Goal: Information Seeking & Learning: Learn about a topic

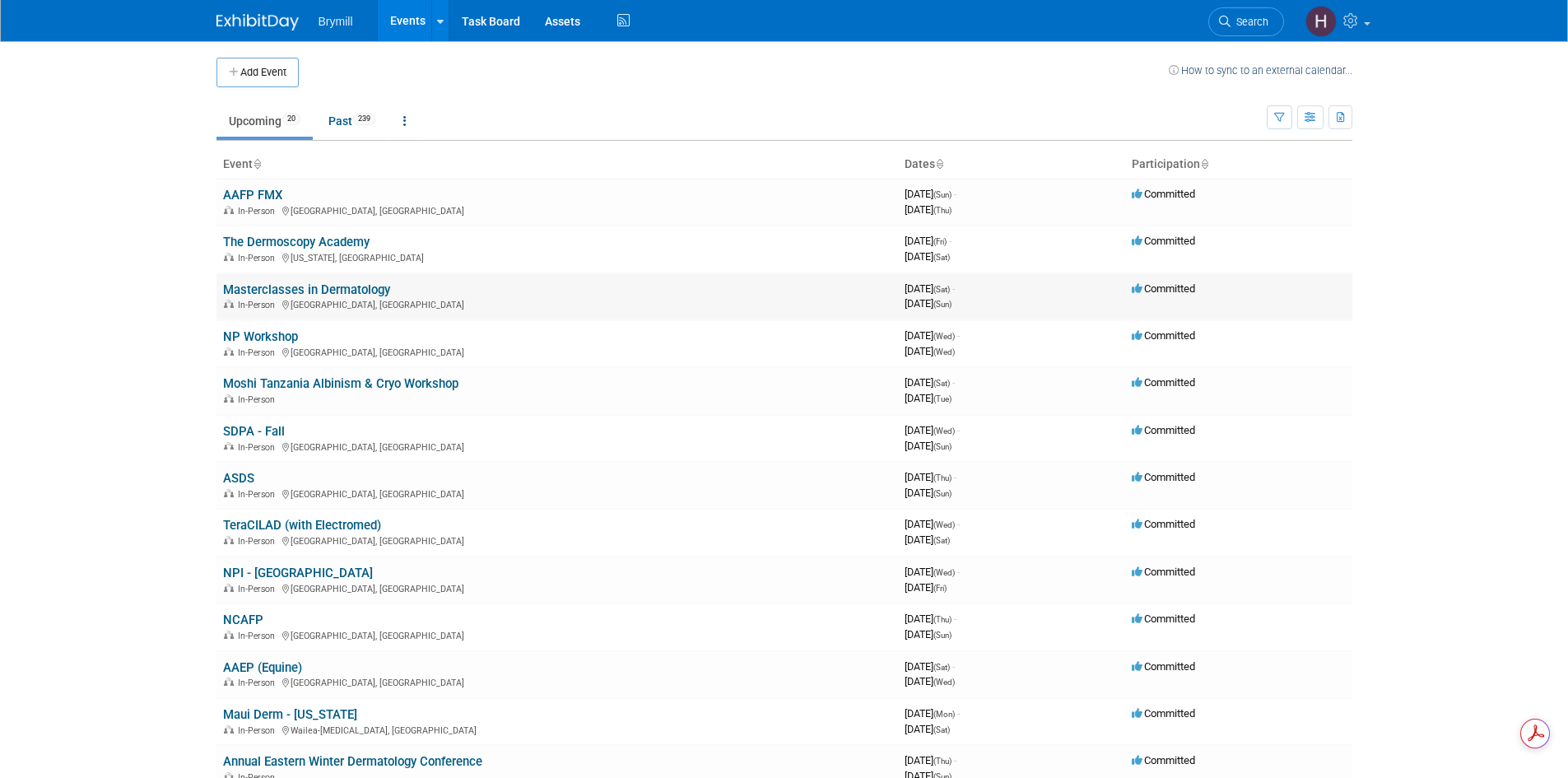
click at [332, 287] on link "Masterclasses in Dermatology" at bounding box center [306, 289] width 167 height 15
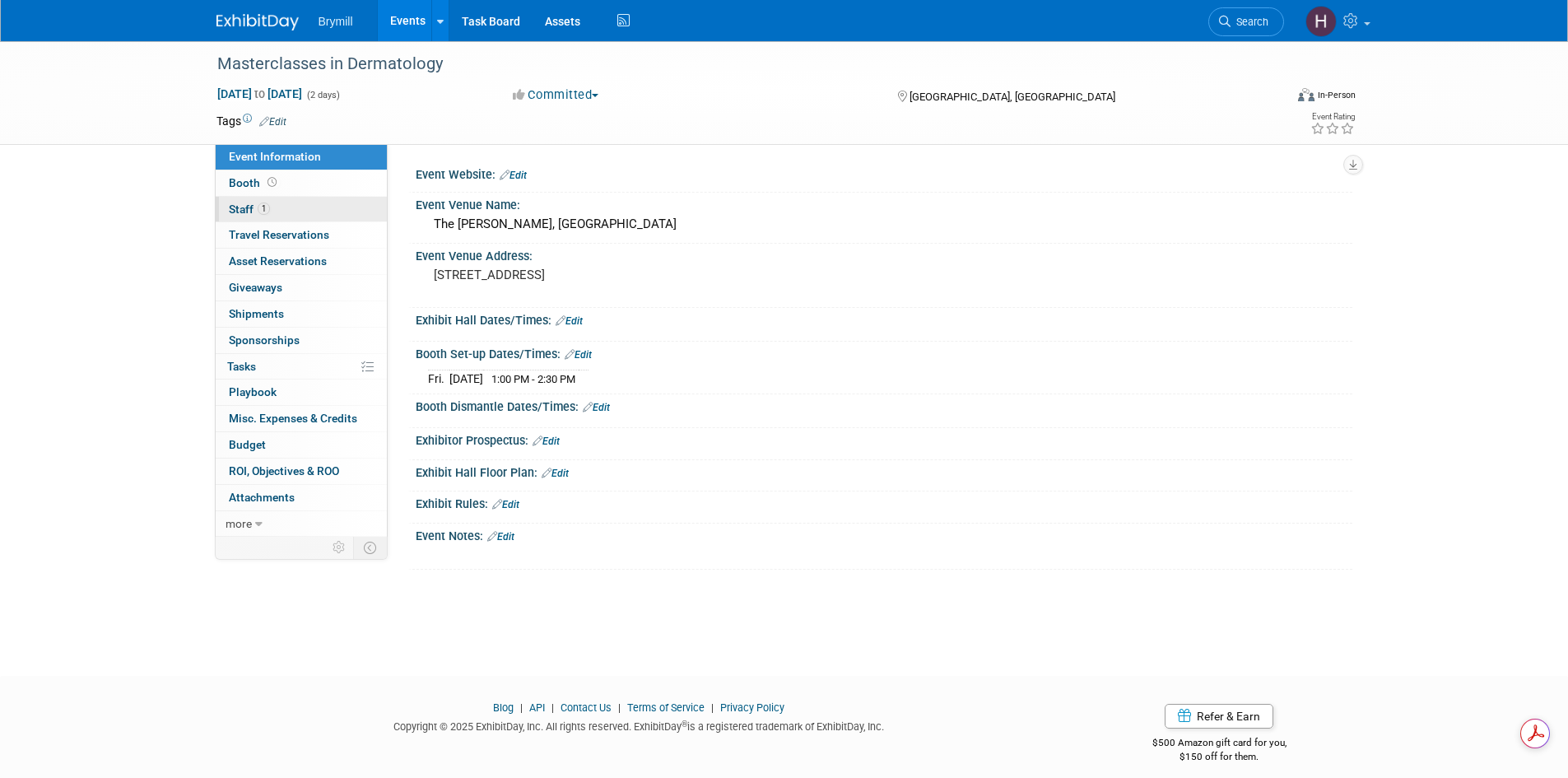
click at [313, 210] on link "1 Staff 1" at bounding box center [301, 209] width 171 height 25
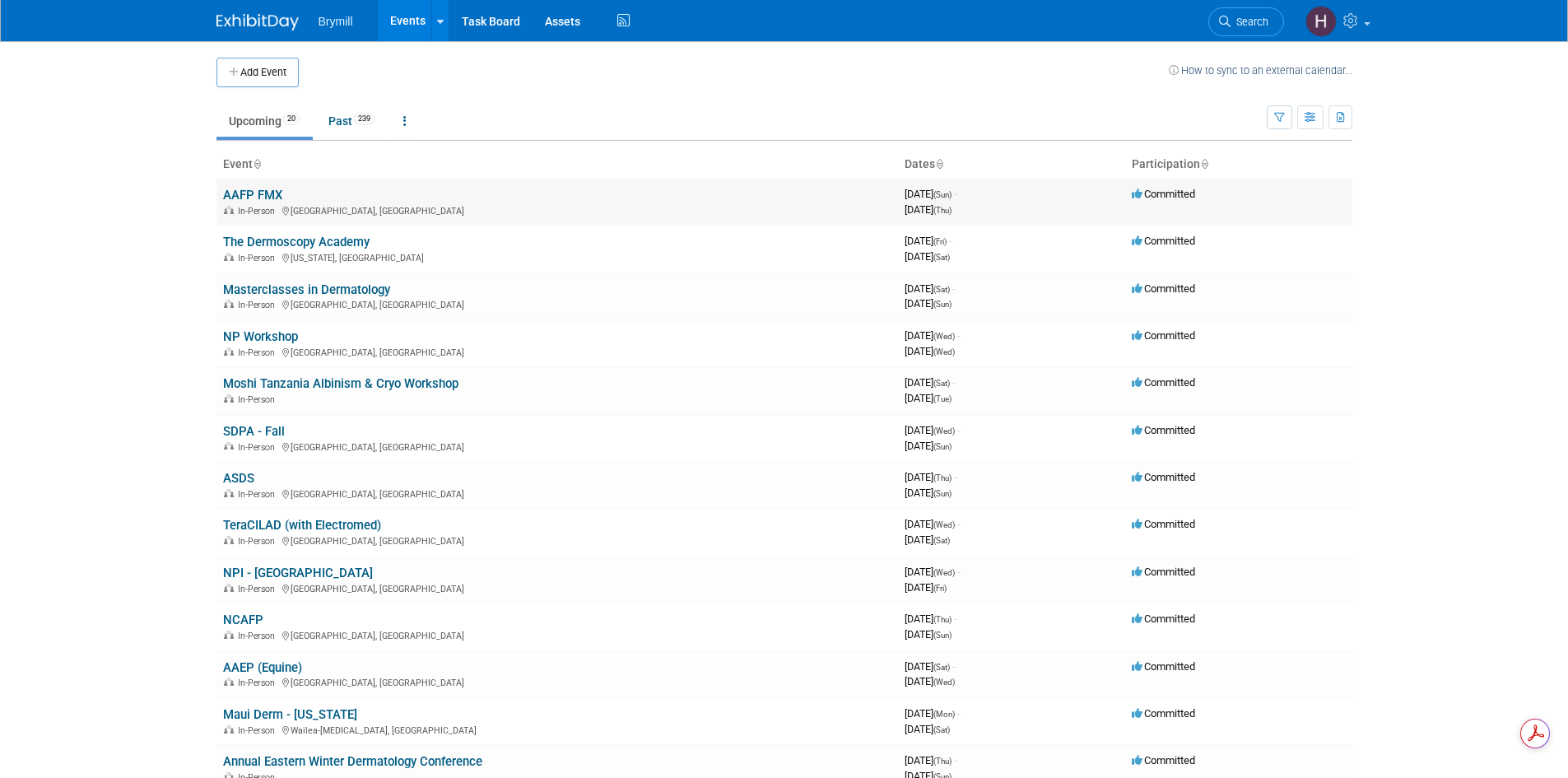
click at [270, 191] on link "AAFP FMX" at bounding box center [252, 194] width 60 height 15
click at [253, 196] on link "AAFP FMX" at bounding box center [252, 194] width 60 height 15
click at [269, 331] on link "NP Workshop" at bounding box center [260, 336] width 75 height 15
click at [352, 240] on link "The Dermoscopy Academy" at bounding box center [296, 241] width 147 height 15
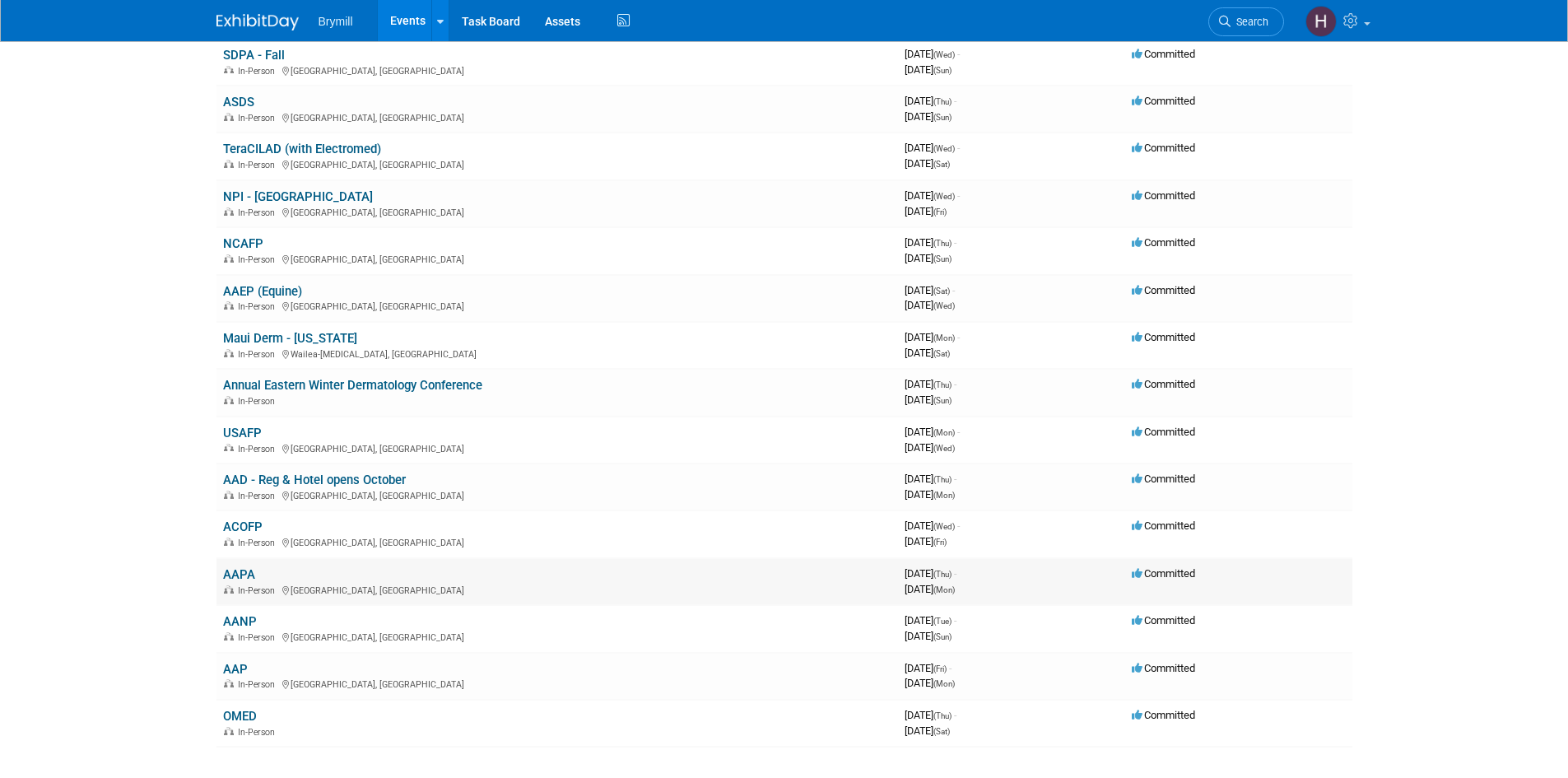
scroll to position [375, 0]
click at [408, 383] on link "Annual Eastern Winter Dermatology Conference" at bounding box center [352, 385] width 259 height 15
click at [273, 289] on link "AAEP (Equine)" at bounding box center [262, 291] width 79 height 15
click at [236, 244] on link "NCAFP" at bounding box center [242, 244] width 40 height 15
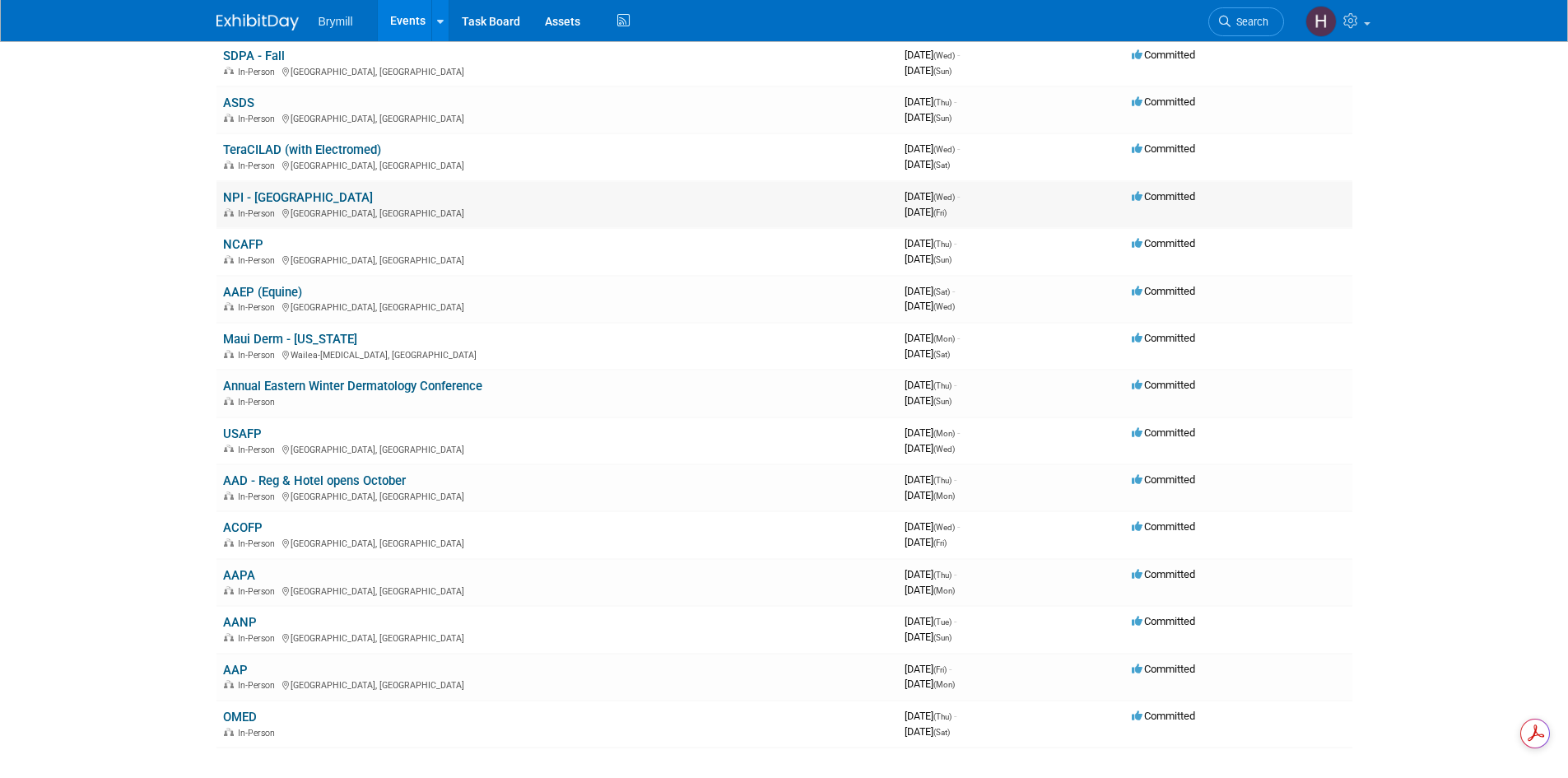
click at [307, 188] on td "NPI - San Antonio In-Person San Antonio, TX" at bounding box center [557, 204] width 681 height 47
click at [301, 194] on link "NPI - [GEOGRAPHIC_DATA]" at bounding box center [297, 197] width 150 height 15
click at [366, 148] on link "TeraCILAD (with Electromed)" at bounding box center [302, 150] width 158 height 15
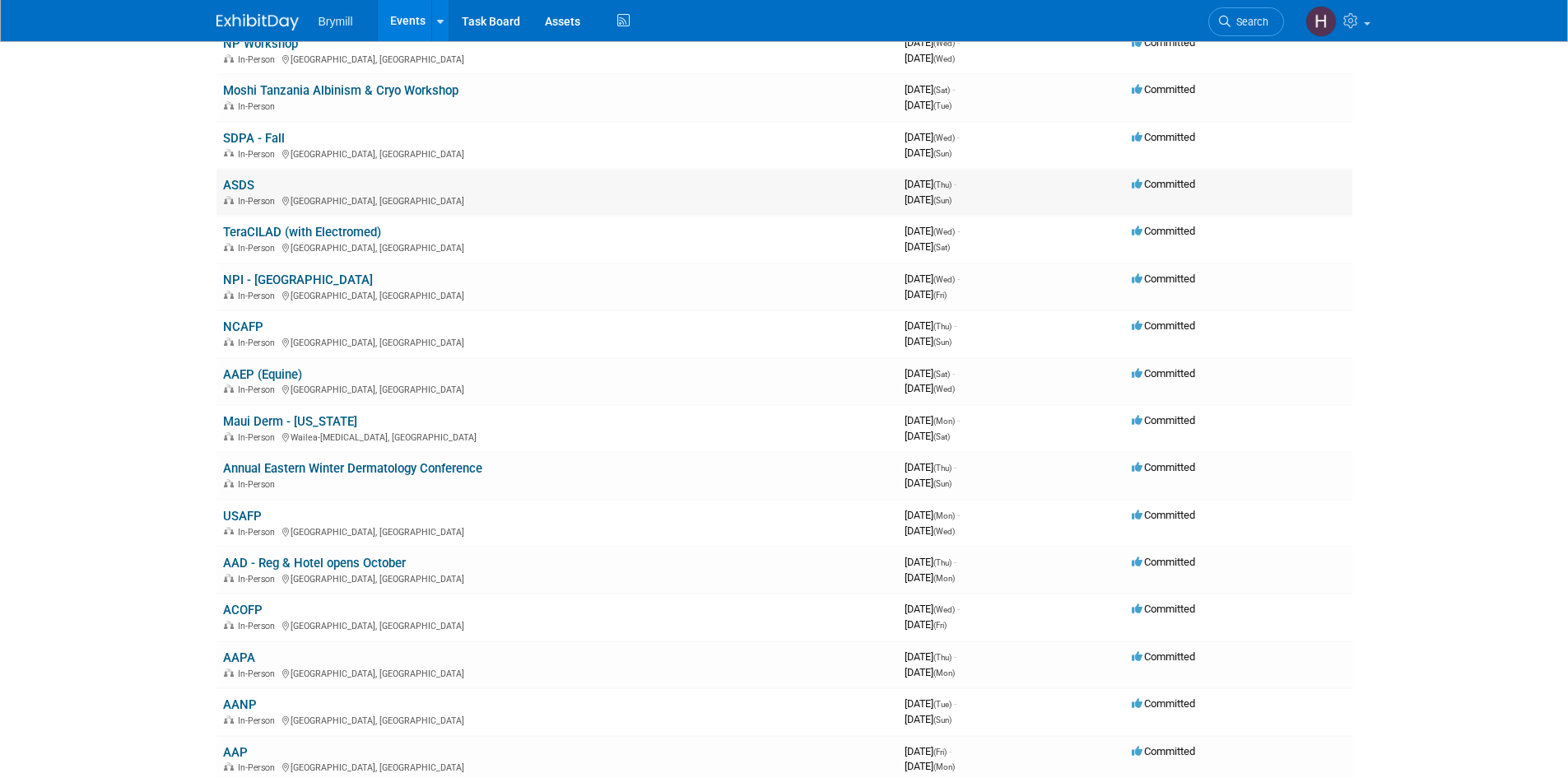
click at [237, 185] on link "ASDS" at bounding box center [239, 185] width 31 height 15
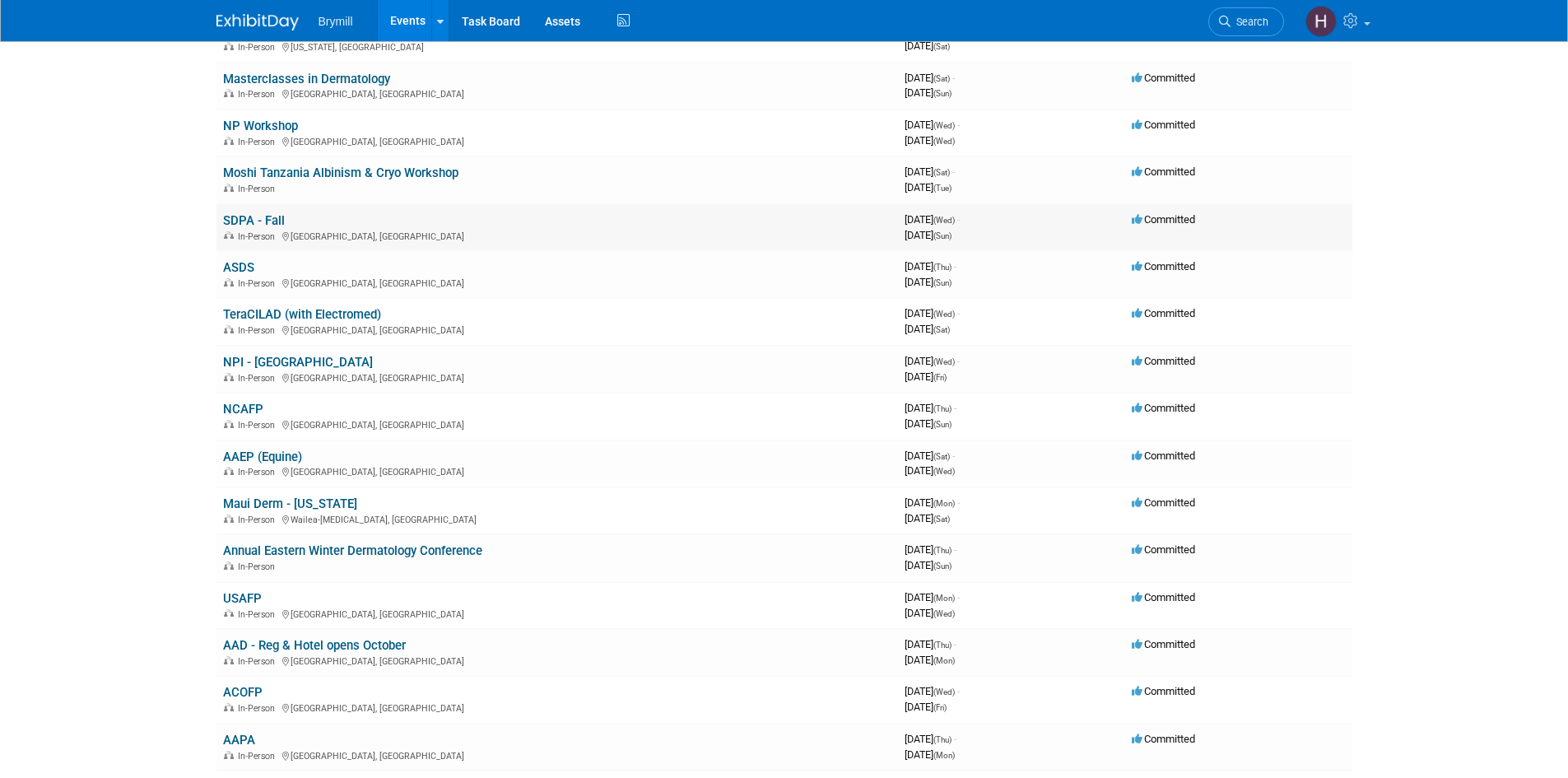
click at [258, 217] on link "SDPA - Fall" at bounding box center [253, 220] width 62 height 15
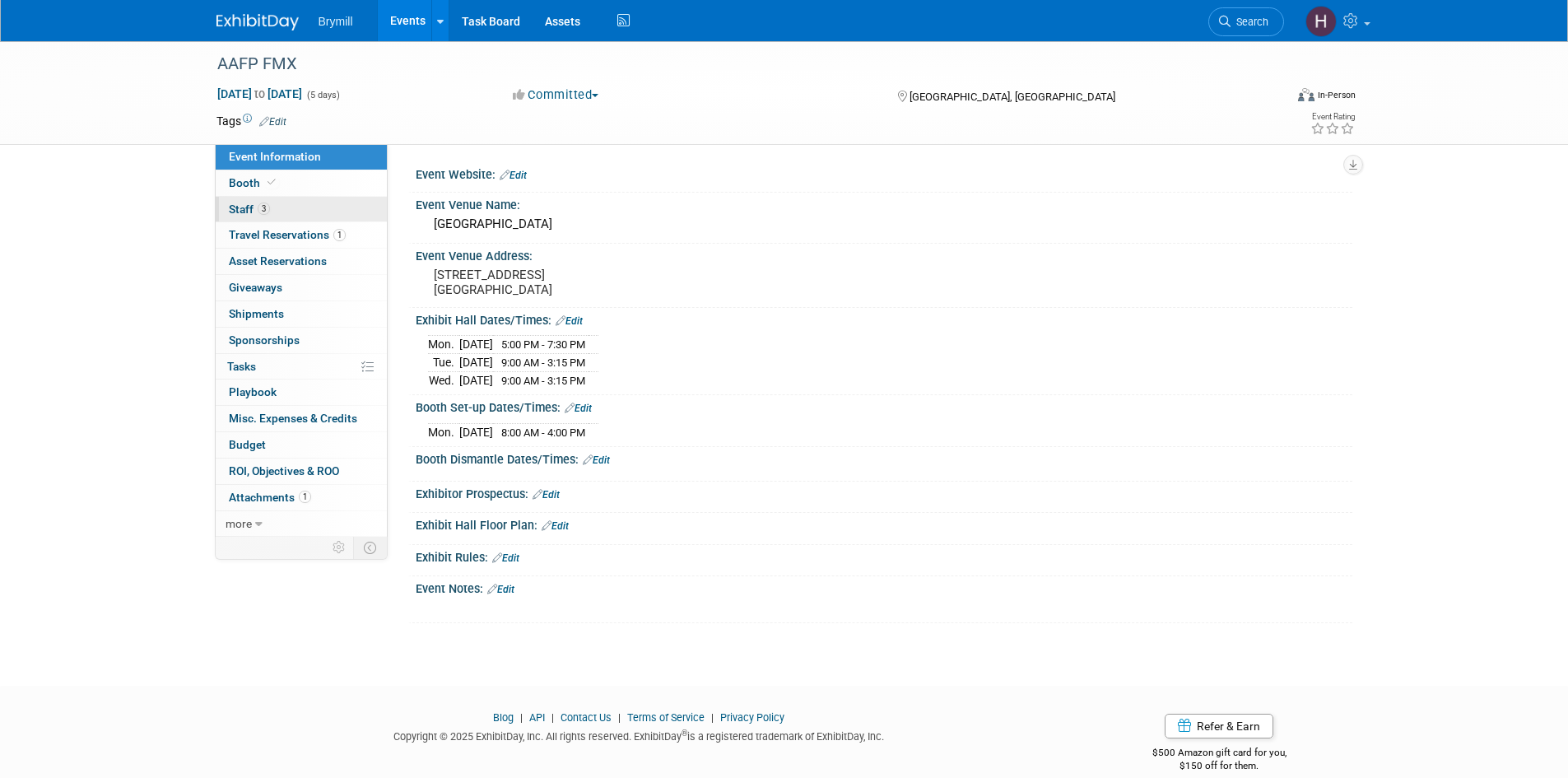
click at [274, 200] on link "3 Staff 3" at bounding box center [301, 209] width 171 height 25
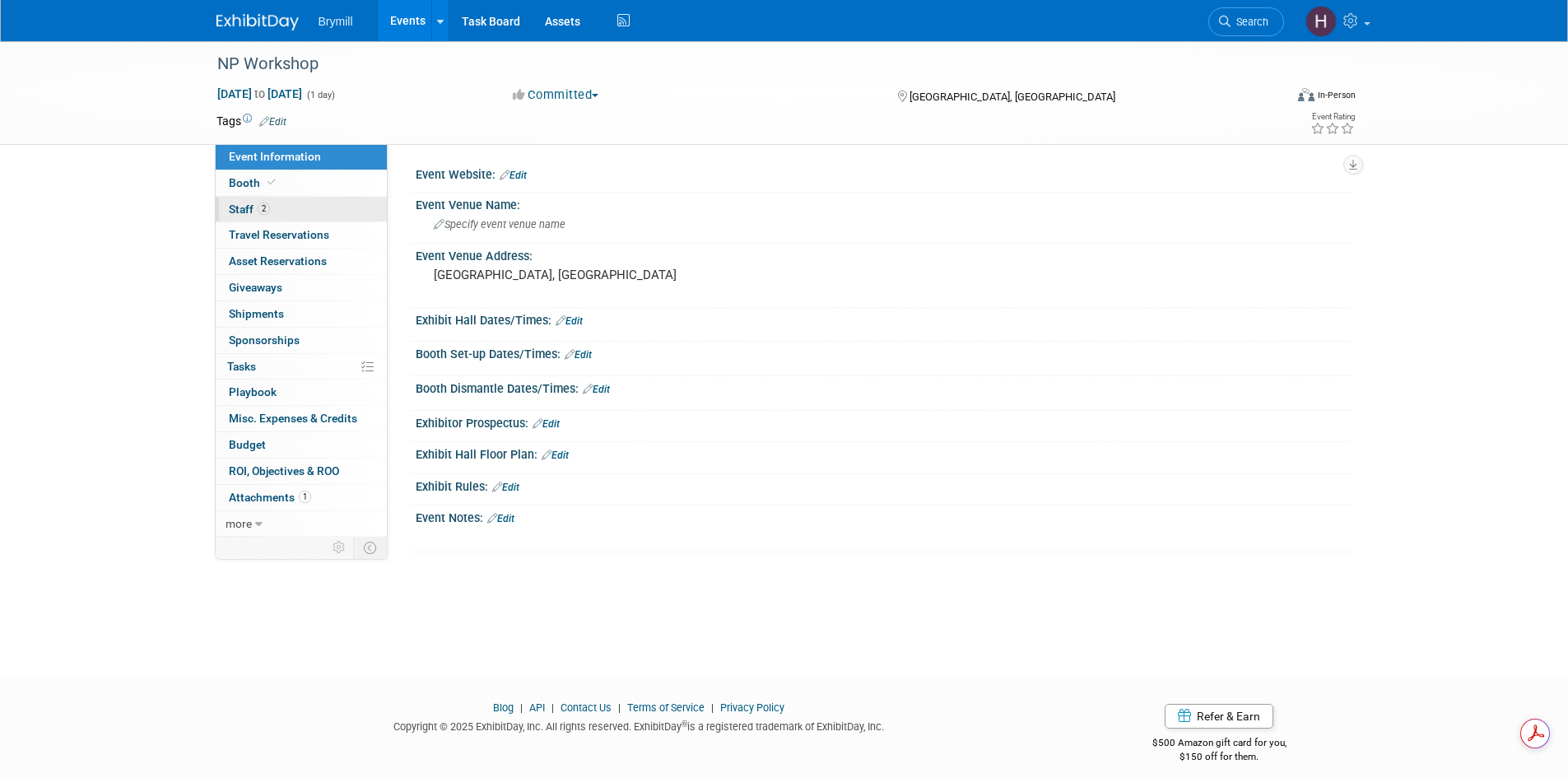
click at [331, 217] on link "2 Staff 2" at bounding box center [301, 209] width 171 height 25
click at [355, 211] on link "1 Staff 1" at bounding box center [301, 209] width 171 height 25
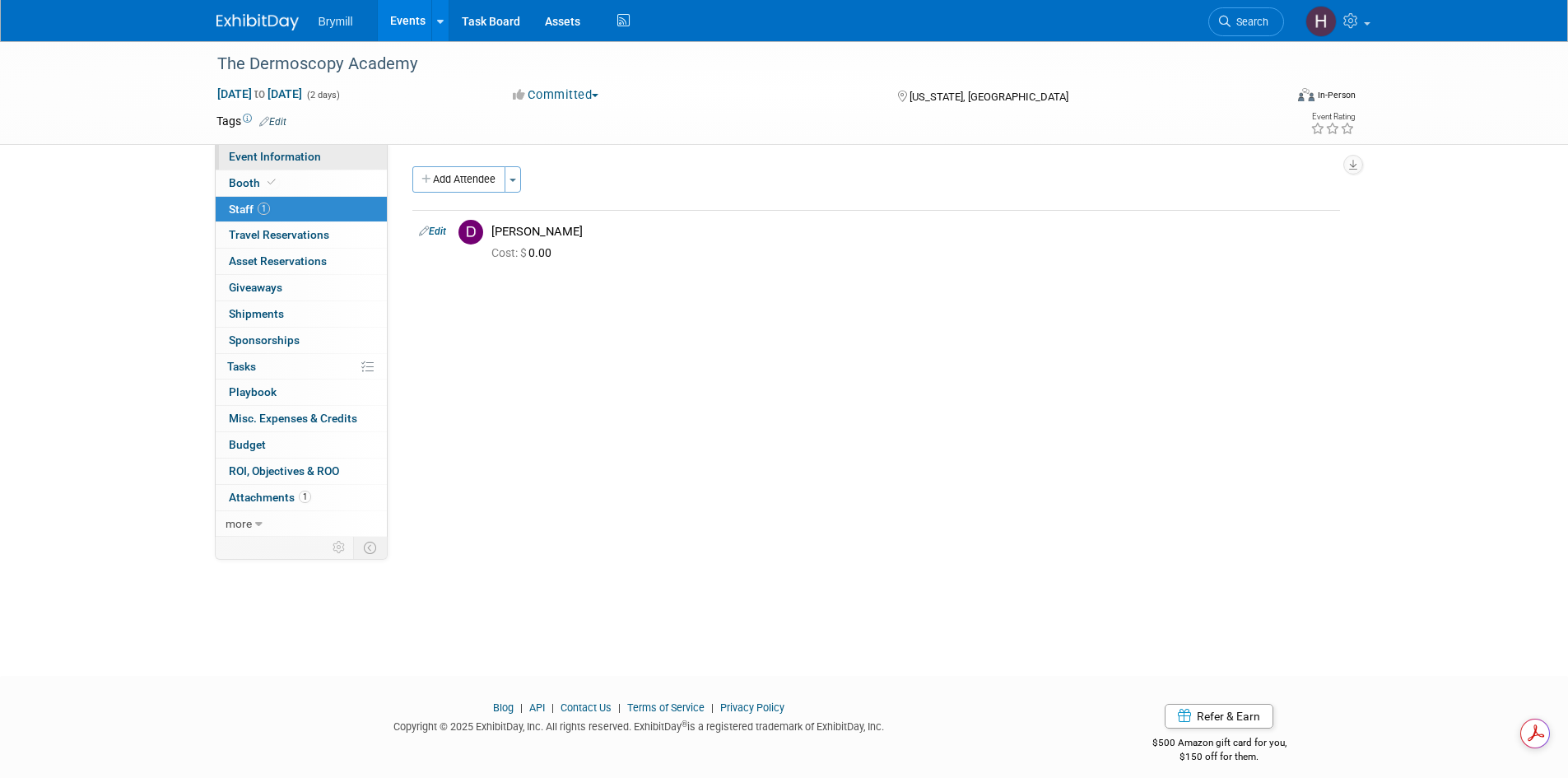
click at [334, 158] on link "Event Information" at bounding box center [301, 156] width 171 height 25
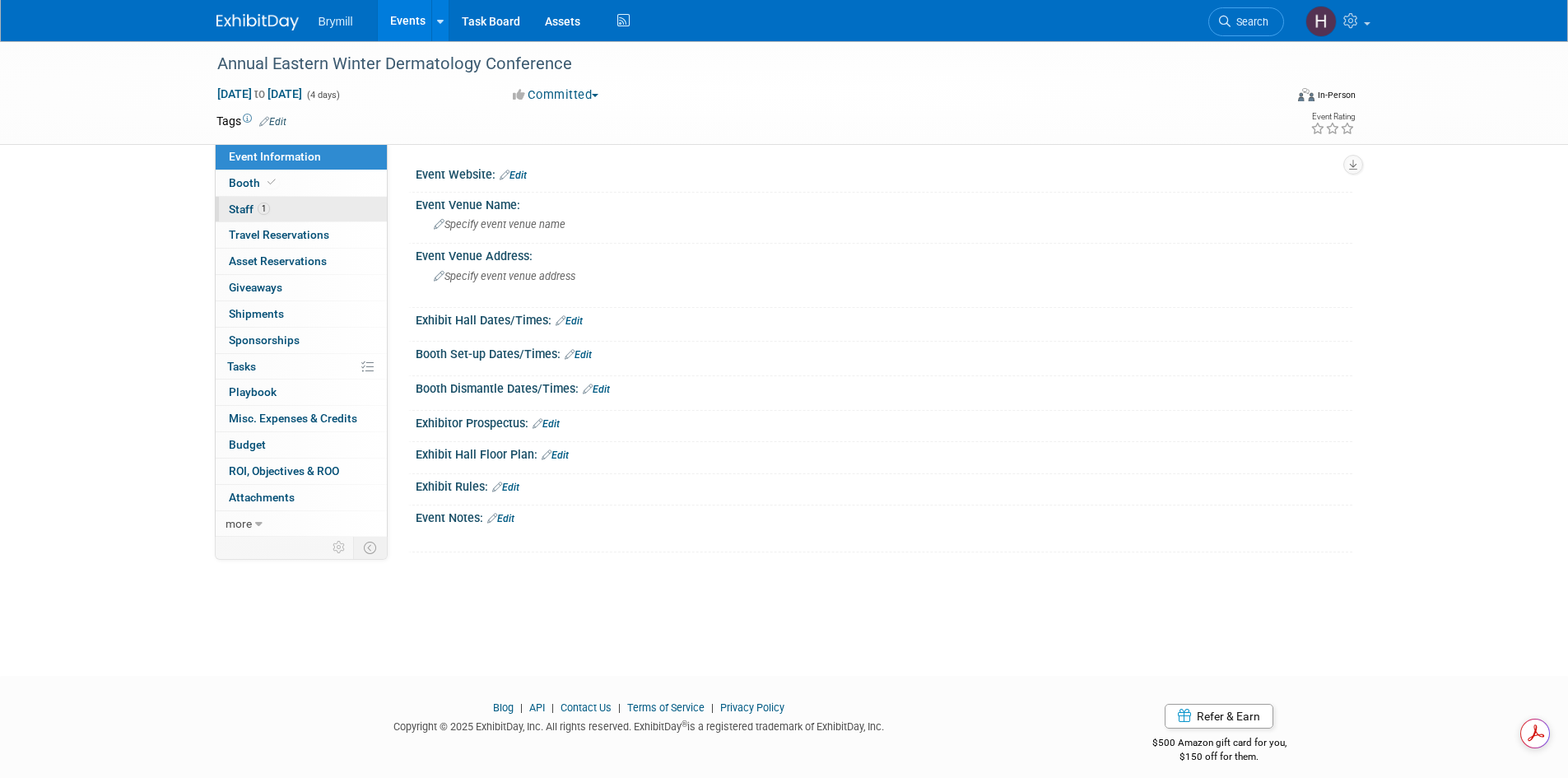
click at [292, 202] on link "1 Staff 1" at bounding box center [301, 209] width 171 height 25
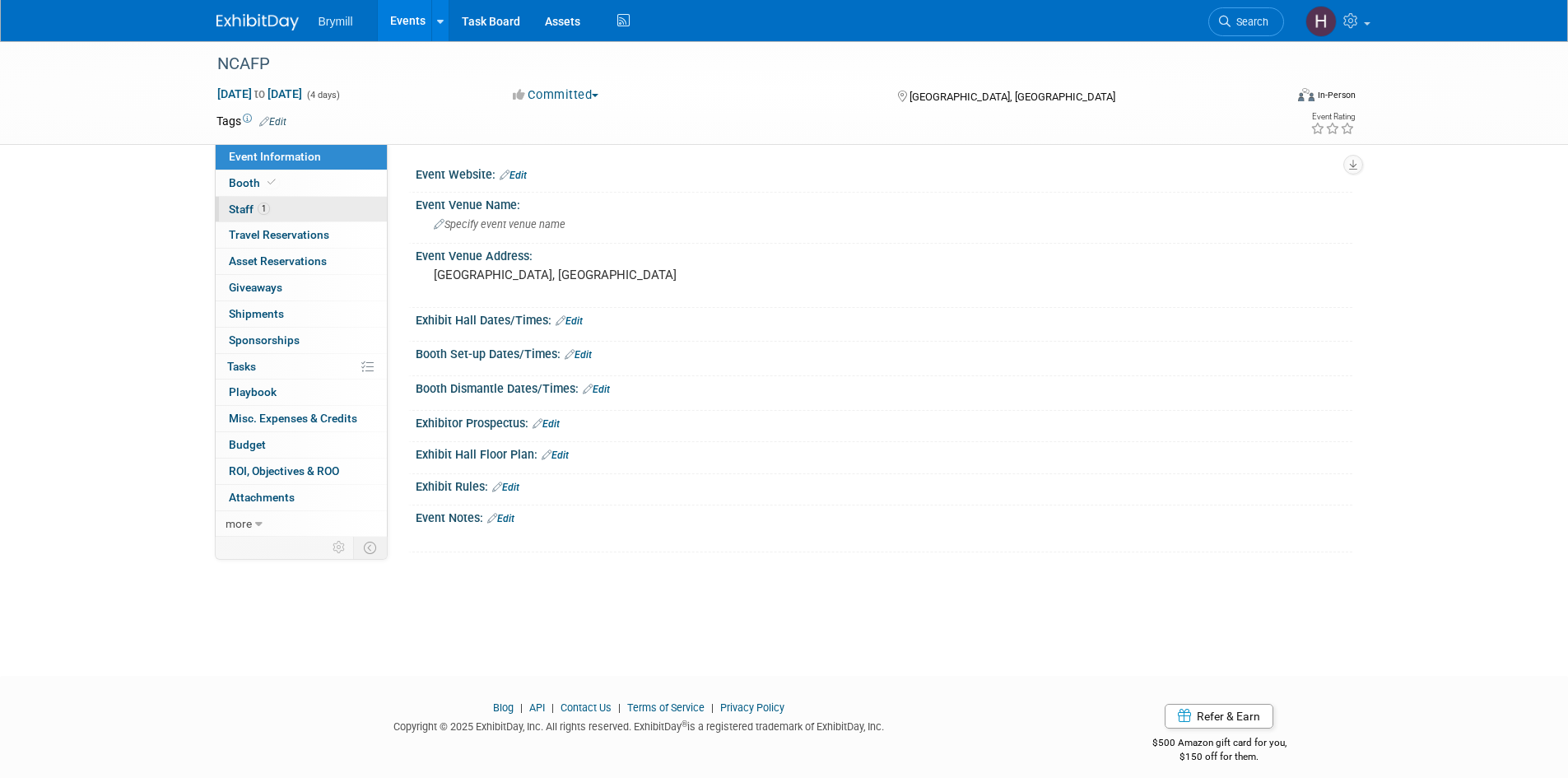
click at [299, 206] on link "1 Staff 1" at bounding box center [301, 209] width 171 height 25
click at [280, 210] on link "0 Staff 0" at bounding box center [301, 209] width 171 height 25
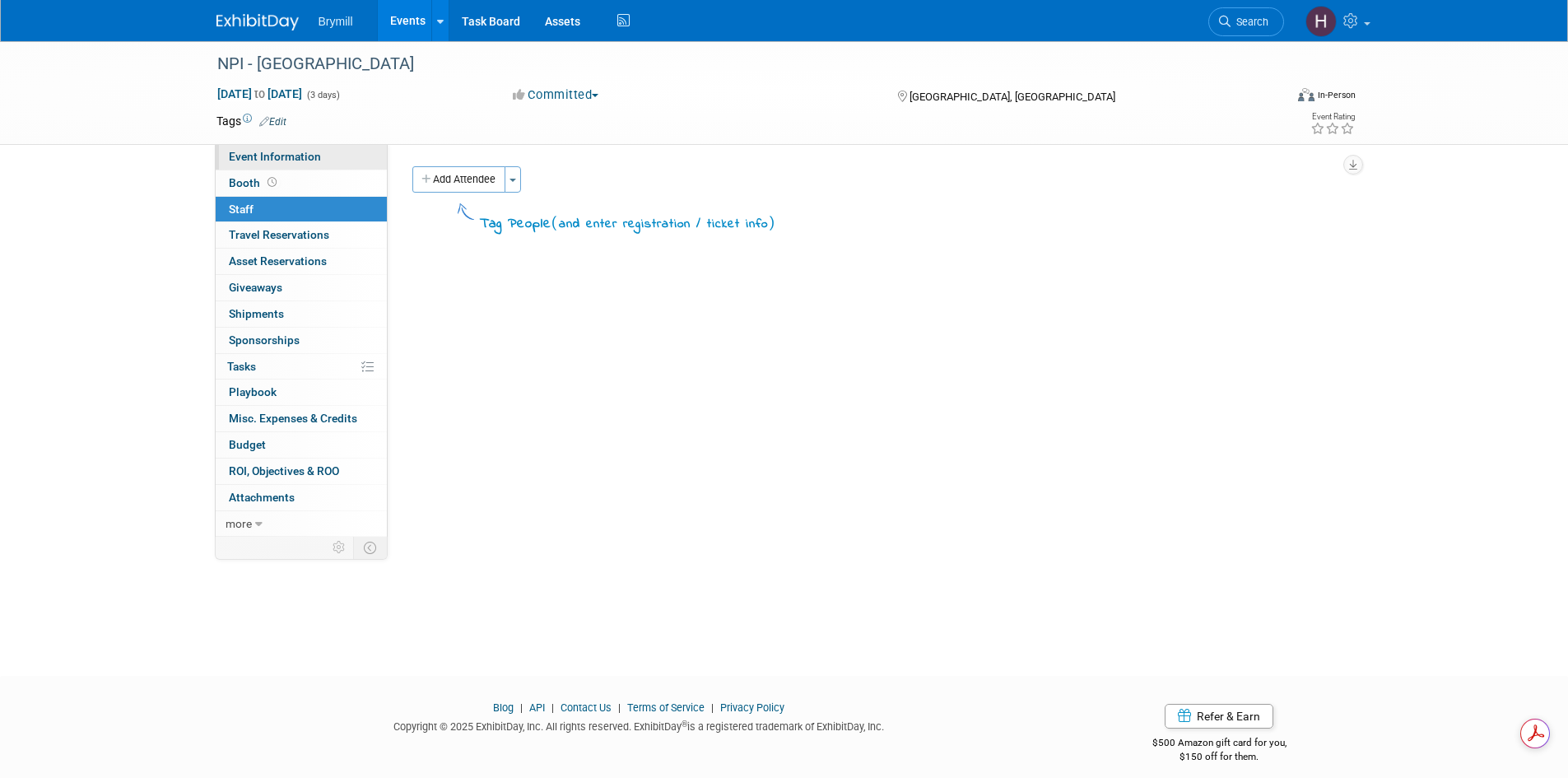
click at [321, 159] on link "Event Information" at bounding box center [301, 156] width 171 height 25
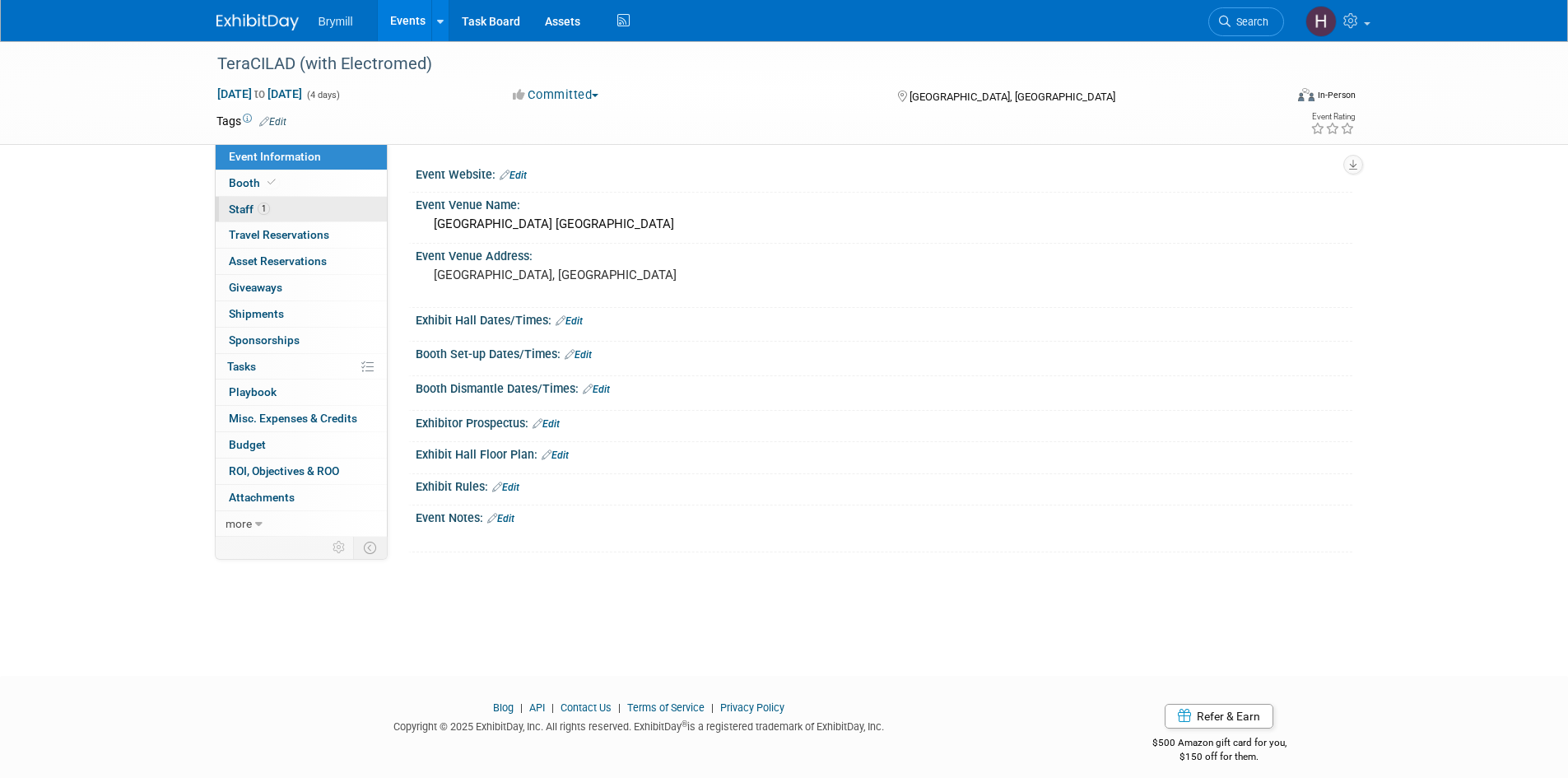
click at [295, 201] on link "1 Staff 1" at bounding box center [301, 209] width 171 height 25
click at [283, 211] on link "2 Staff 2" at bounding box center [301, 209] width 171 height 25
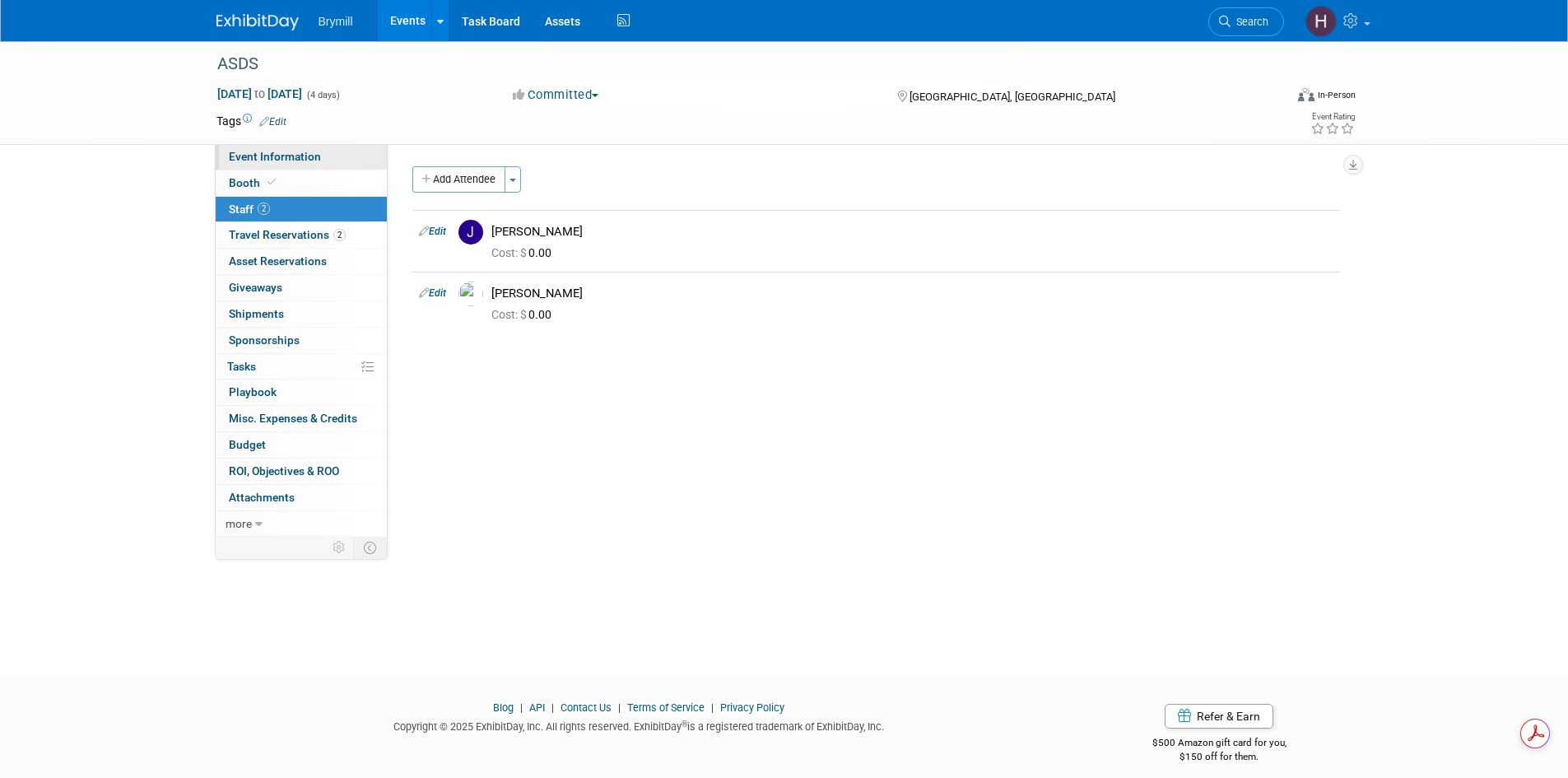
click at [303, 162] on span "Event Information" at bounding box center [275, 155] width 92 height 13
